Goal: Information Seeking & Learning: Learn about a topic

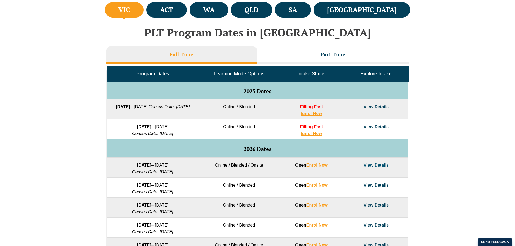
click at [176, 8] on div "Leo Cussen Centre for Law Search here Practical Legal Training Our Practical Le…" at bounding box center [257, 19] width 491 height 35
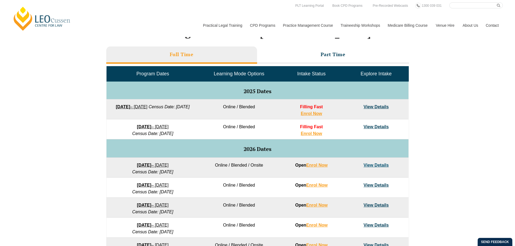
click at [182, 9] on div "Leo Cussen Centre for Law Search here Practical Legal Training Our Practical Le…" at bounding box center [257, 19] width 491 height 35
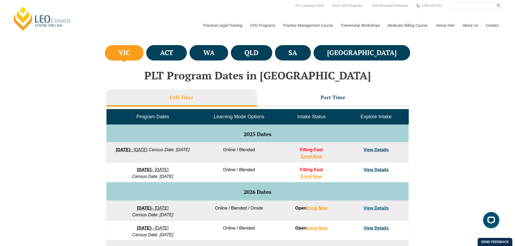
scroll to position [180, 0]
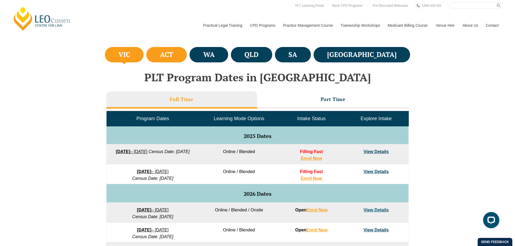
click at [187, 58] on li "ACT" at bounding box center [166, 54] width 41 height 15
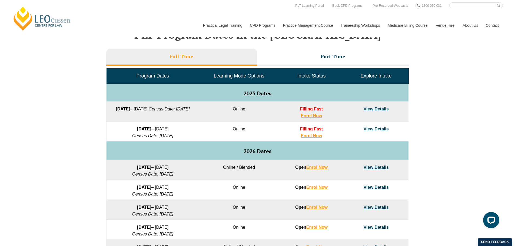
scroll to position [225, 0]
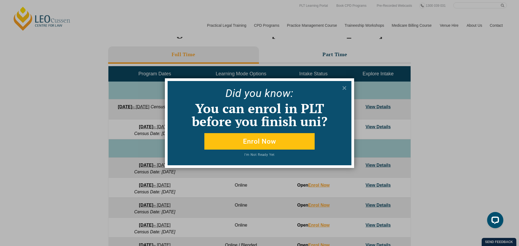
click at [344, 88] on icon at bounding box center [345, 88] width 4 height 4
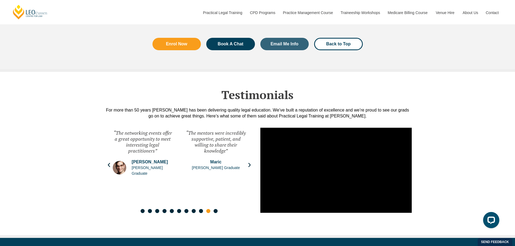
scroll to position [0, 0]
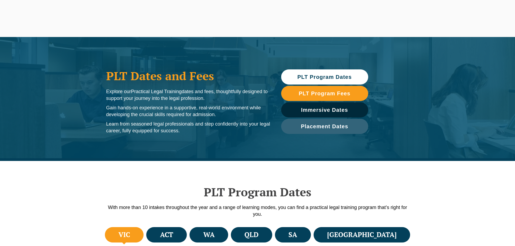
click at [178, 244] on ul "VIC ACT WA QLD SA NSW" at bounding box center [258, 235] width 308 height 18
click at [173, 237] on h4 "ACT" at bounding box center [166, 235] width 13 height 9
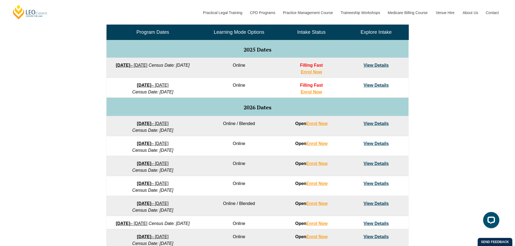
scroll to position [270, 0]
